Goal: Register for event/course

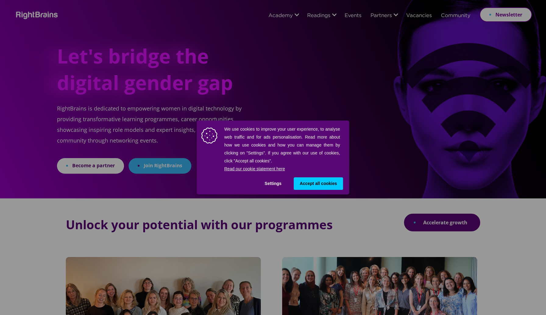
click at [269, 184] on button "Settings" at bounding box center [273, 183] width 29 height 13
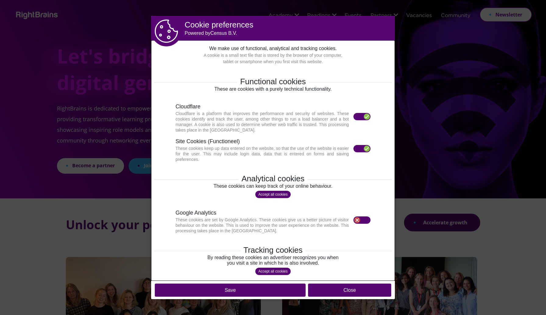
click at [151, 99] on dialog "Cookie preferences Powered by Census B.V. We make use of functional, analytical…" at bounding box center [273, 157] width 244 height 283
click at [358, 148] on label at bounding box center [362, 148] width 17 height 7
click at [363, 149] on label at bounding box center [362, 148] width 17 height 7
click at [345, 290] on button "Close" at bounding box center [349, 289] width 83 height 13
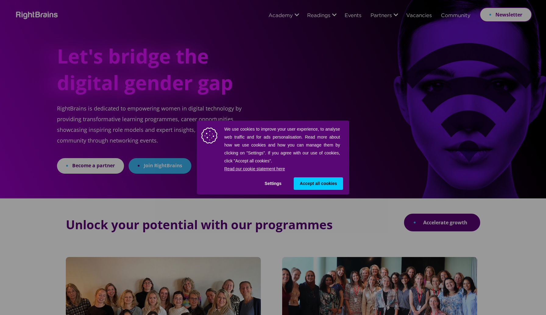
click at [271, 183] on button "Settings" at bounding box center [273, 183] width 29 height 13
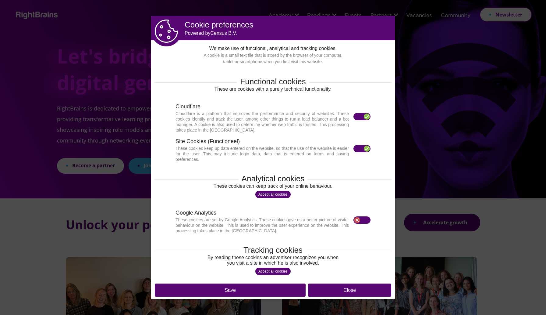
click at [361, 117] on label at bounding box center [362, 116] width 17 height 7
click at [360, 117] on label at bounding box center [362, 116] width 17 height 7
click at [358, 149] on label at bounding box center [362, 148] width 17 height 7
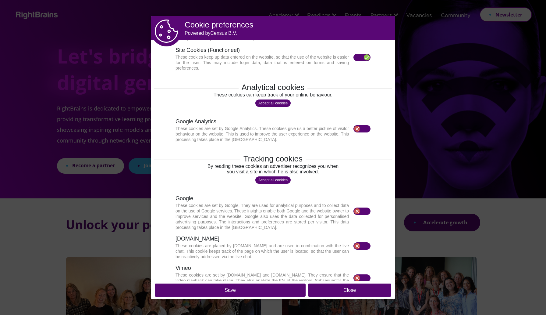
scroll to position [109, 0]
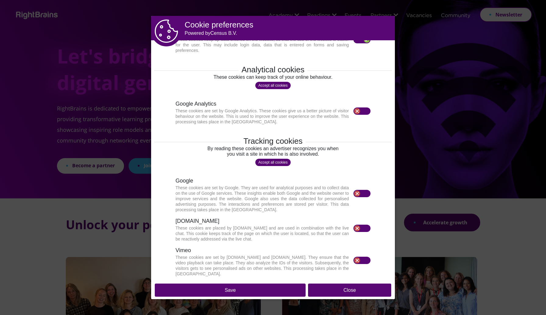
click at [278, 292] on button "Save" at bounding box center [230, 289] width 151 height 13
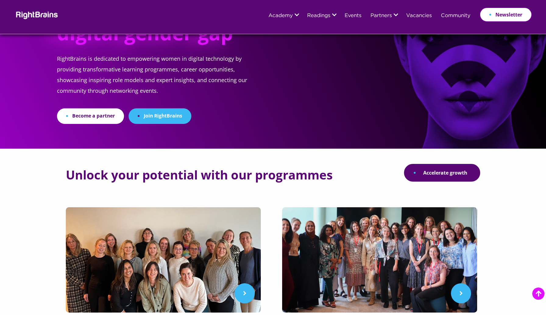
scroll to position [0, 0]
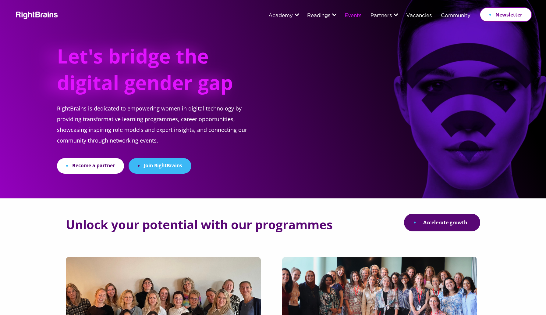
click at [353, 16] on link "Events" at bounding box center [353, 15] width 17 height 5
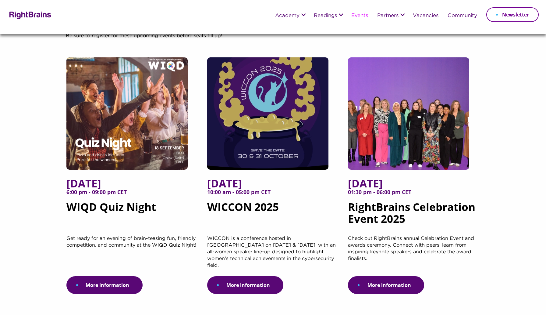
scroll to position [49, 0]
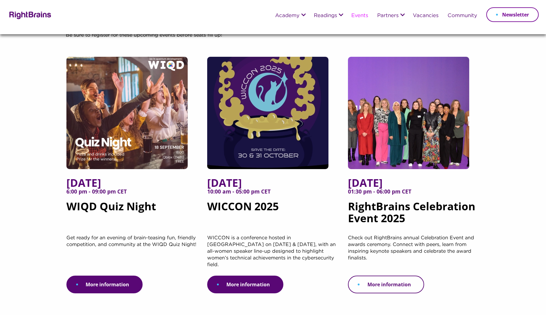
click at [382, 275] on link "More information" at bounding box center [386, 284] width 76 height 18
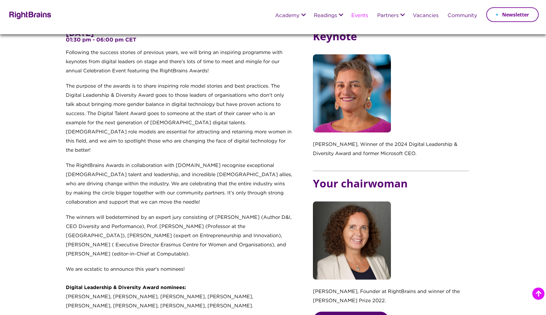
scroll to position [261, 0]
